Goal: Information Seeking & Learning: Learn about a topic

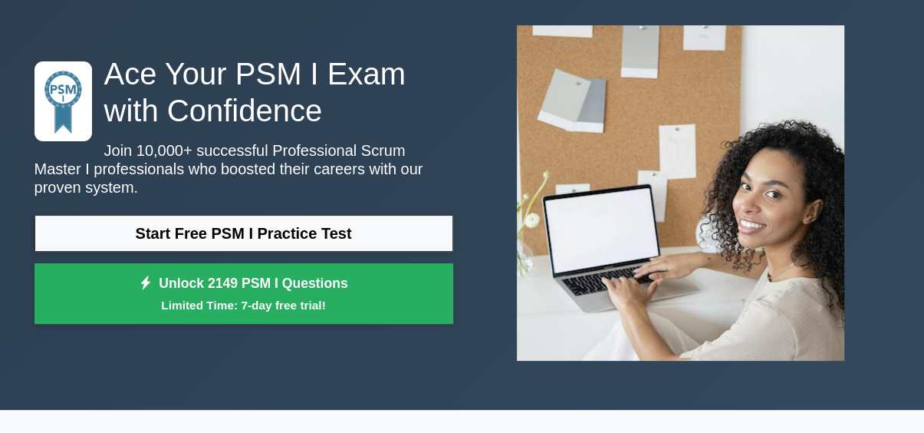
scroll to position [77, 0]
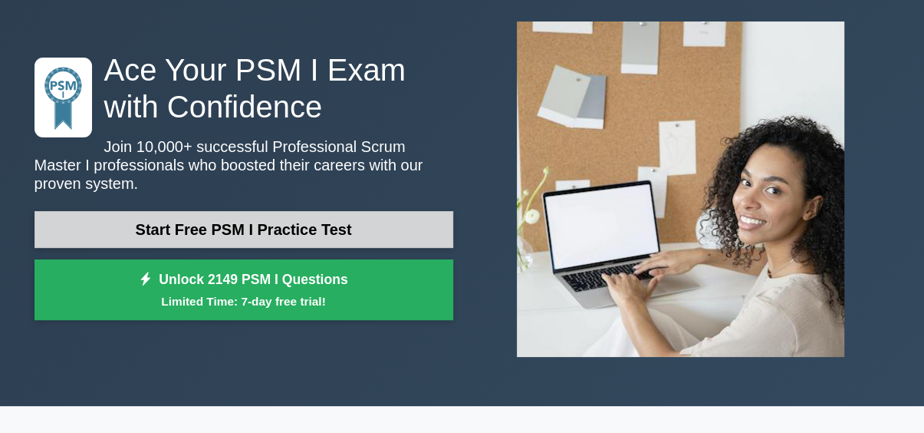
click at [255, 224] on link "Start Free PSM I Practice Test" at bounding box center [244, 229] width 419 height 37
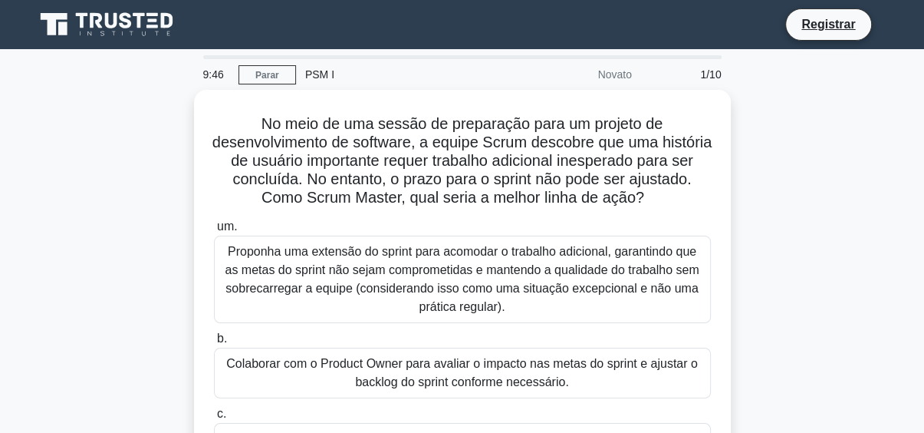
click at [315, 73] on font "PSM I" at bounding box center [319, 74] width 29 height 12
click at [282, 74] on link "Parar" at bounding box center [268, 74] width 58 height 19
